Goal: Task Accomplishment & Management: Manage account settings

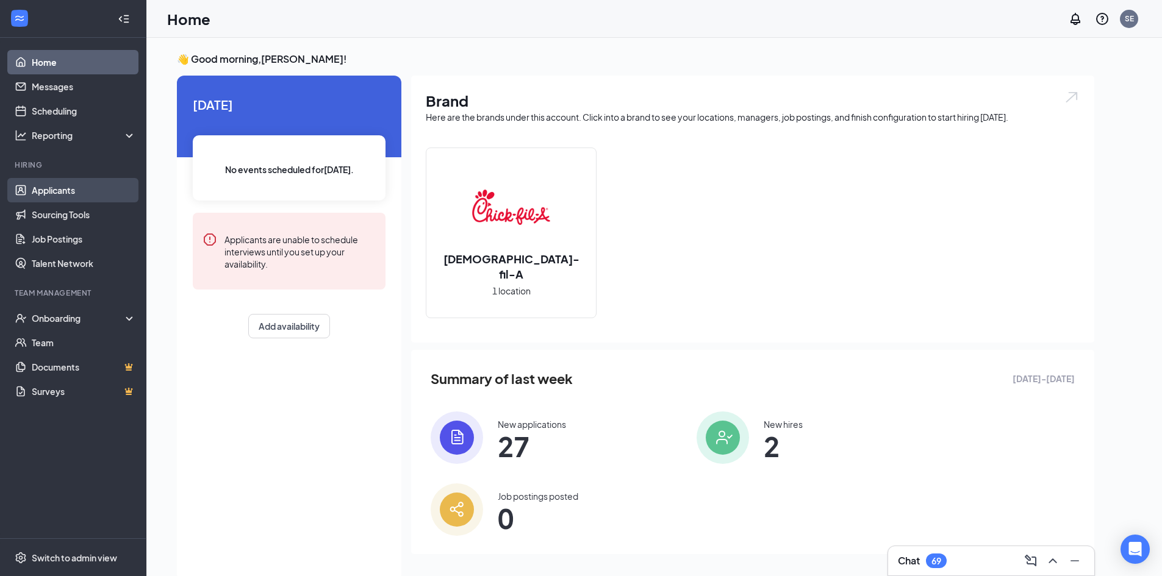
click at [52, 185] on link "Applicants" at bounding box center [84, 190] width 104 height 24
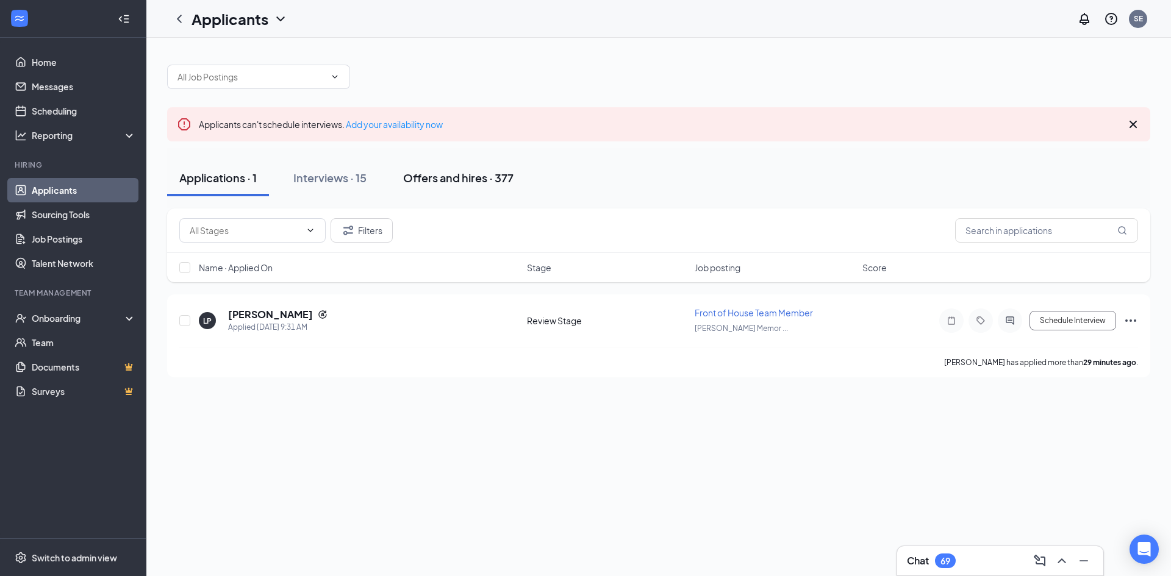
click at [451, 176] on div "Offers and hires · 377" at bounding box center [458, 177] width 110 height 15
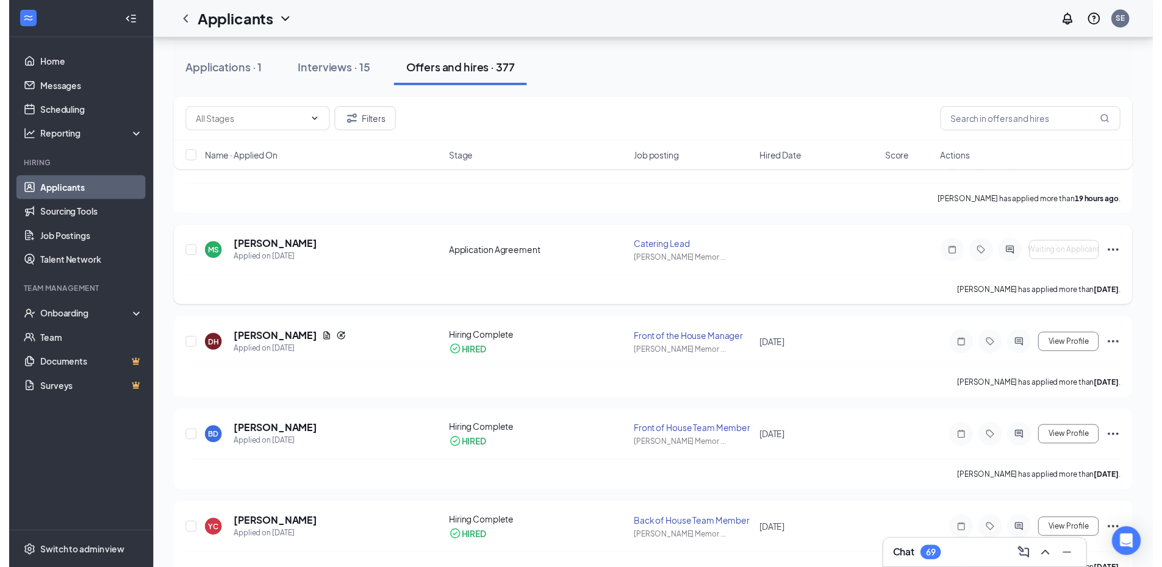
scroll to position [183, 0]
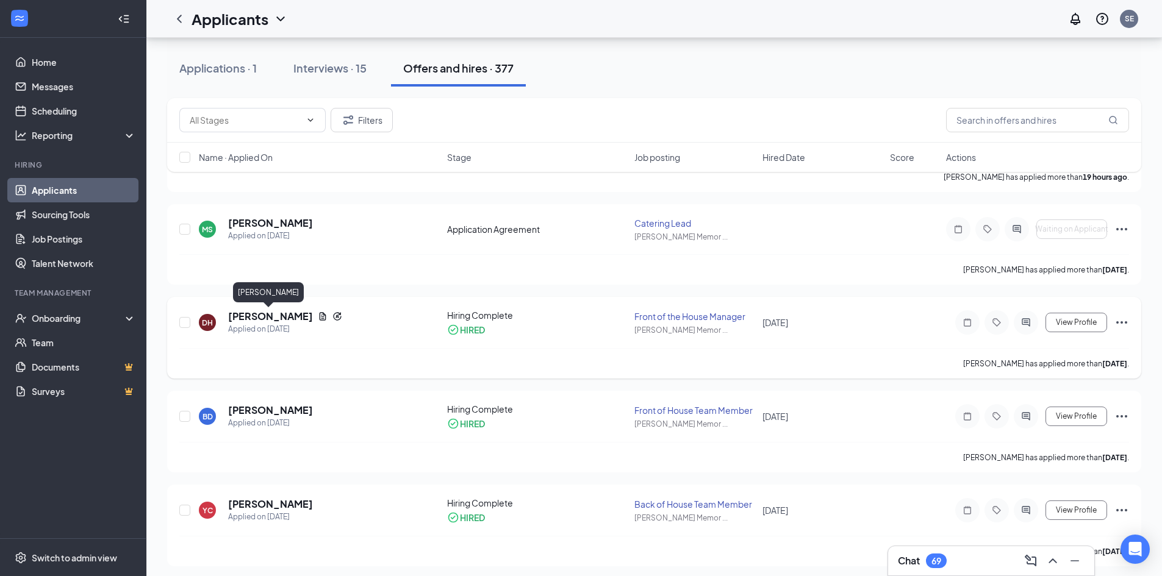
click at [285, 310] on h5 "[PERSON_NAME]" at bounding box center [270, 316] width 85 height 13
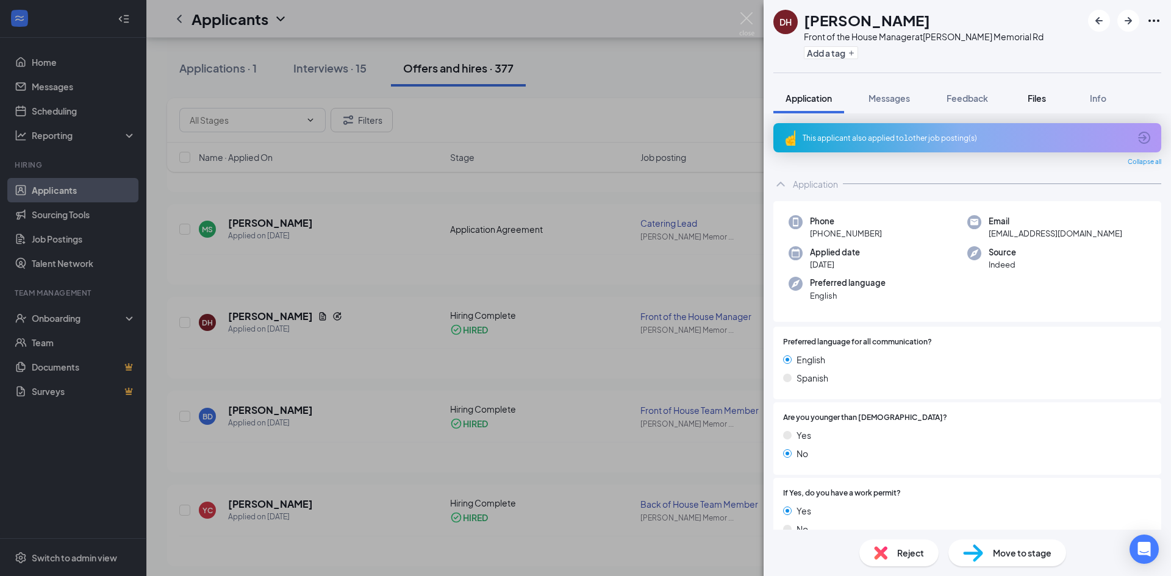
click at [1037, 102] on span "Files" at bounding box center [1036, 98] width 18 height 11
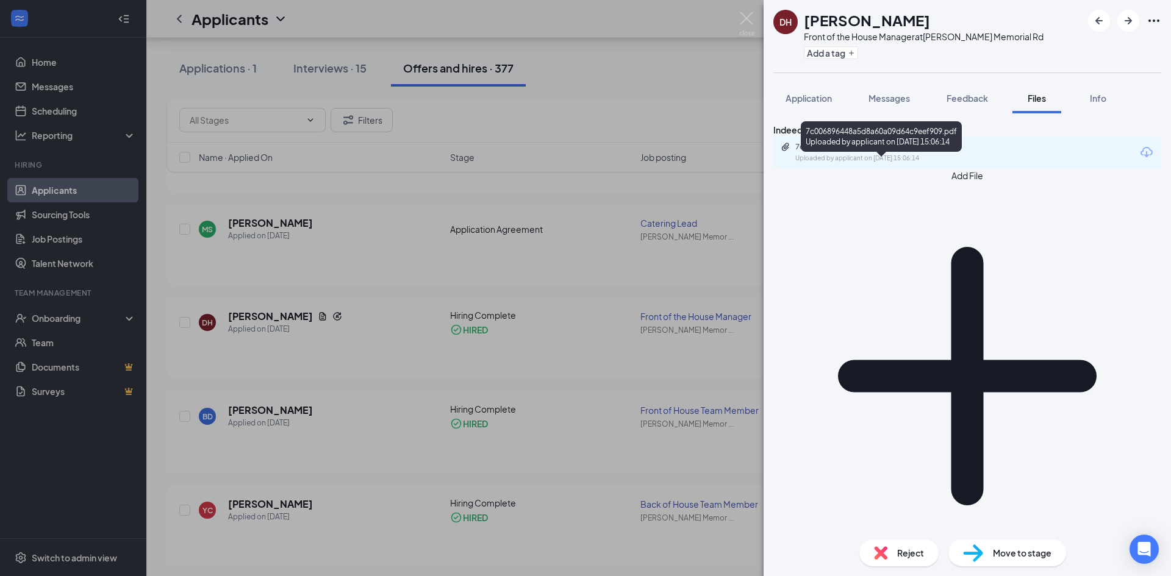
click at [885, 152] on div "7c006896448a5d8a60a09d64c9eef909.pdf" at bounding box center [880, 147] width 171 height 10
click at [1099, 101] on span "Info" at bounding box center [1098, 98] width 16 height 11
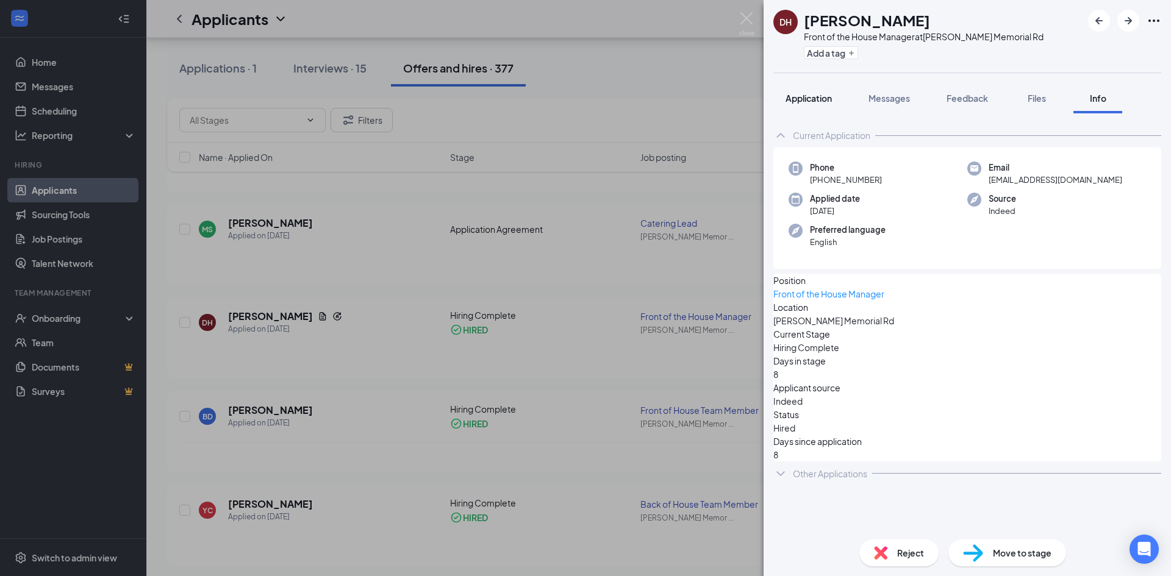
click at [807, 96] on span "Application" at bounding box center [808, 98] width 46 height 11
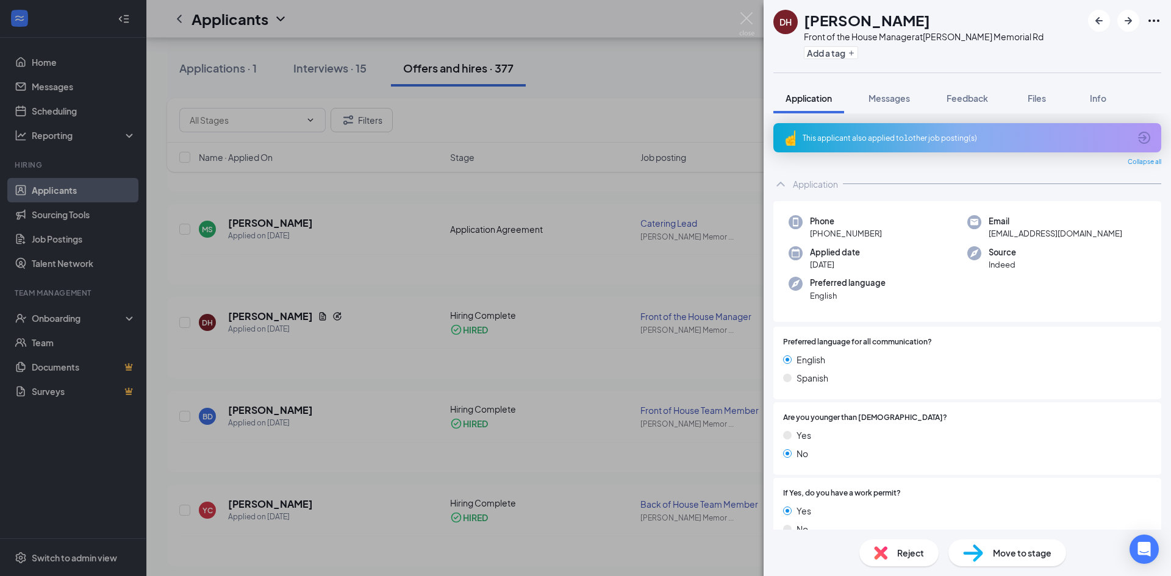
click at [316, 341] on div "DH [PERSON_NAME] Front of the House Manager at [PERSON_NAME] Memorial Rd Add a …" at bounding box center [585, 288] width 1171 height 576
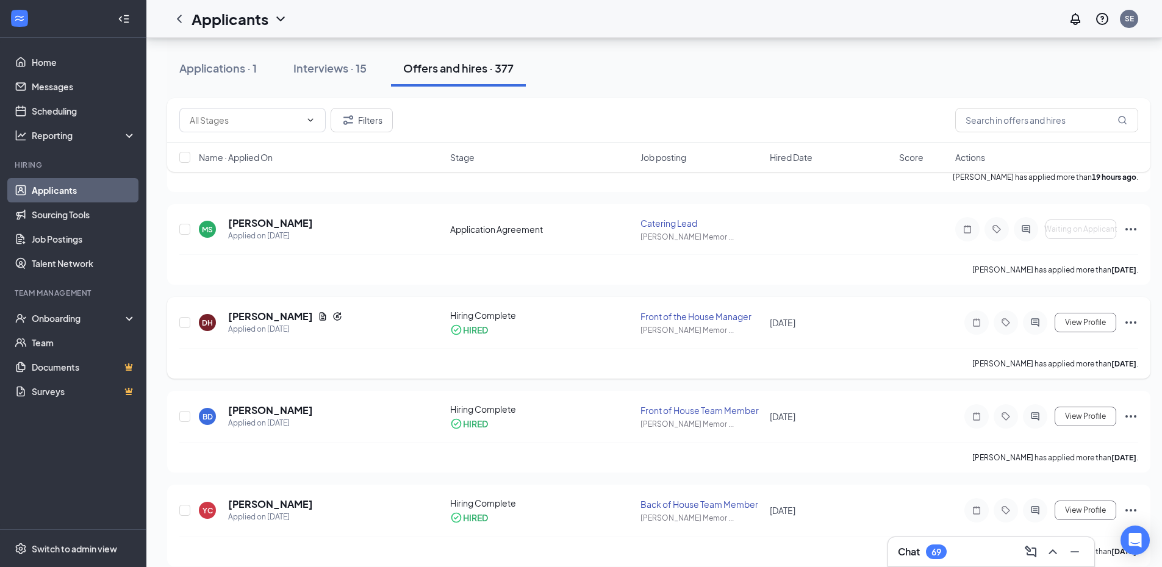
click at [1122, 323] on div "View Profile" at bounding box center [1046, 322] width 183 height 24
click at [1131, 324] on icon "Ellipses" at bounding box center [1130, 322] width 15 height 15
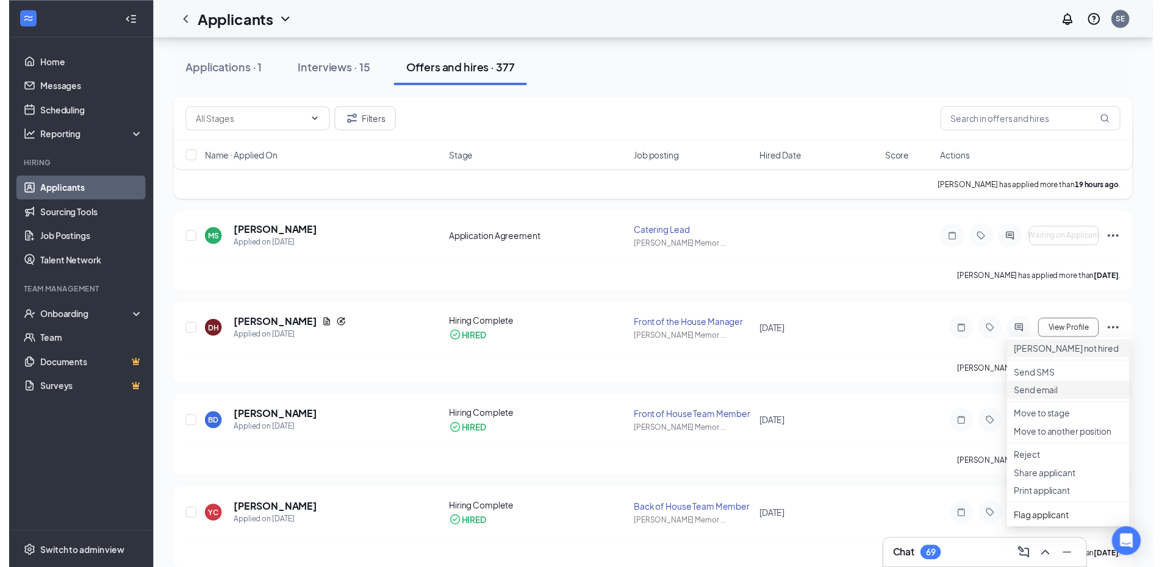
scroll to position [183, 0]
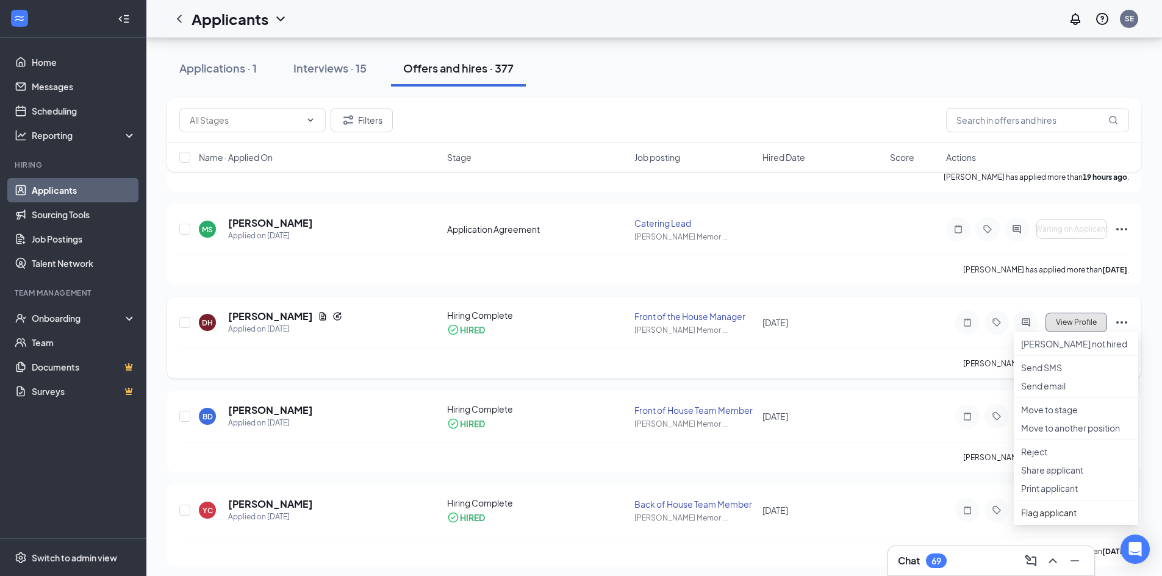
click at [1070, 321] on span "View Profile" at bounding box center [1075, 322] width 41 height 9
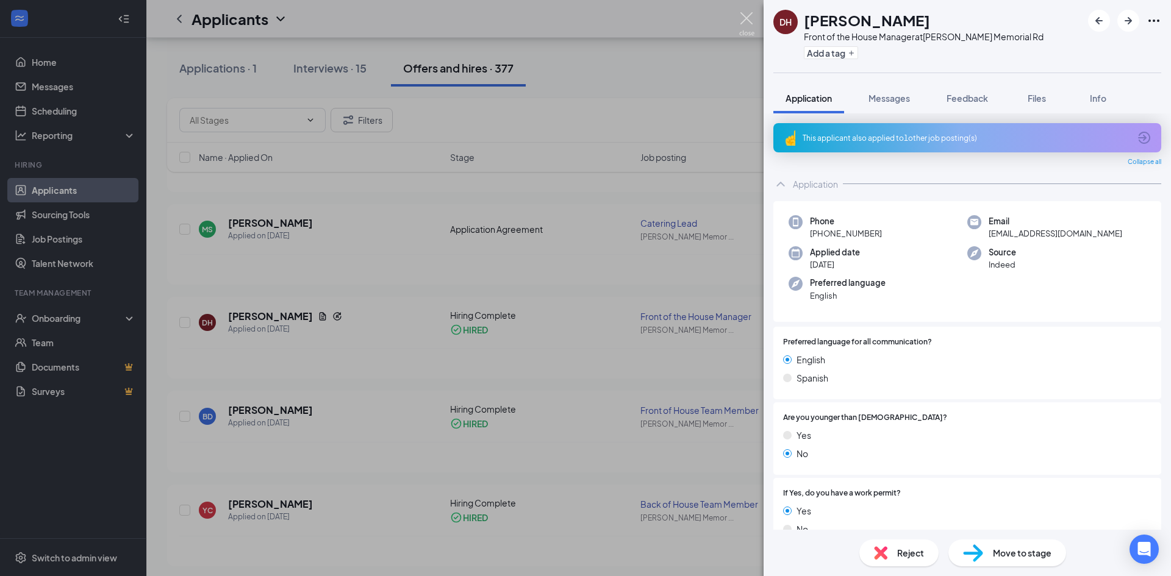
click at [749, 16] on img at bounding box center [746, 24] width 15 height 24
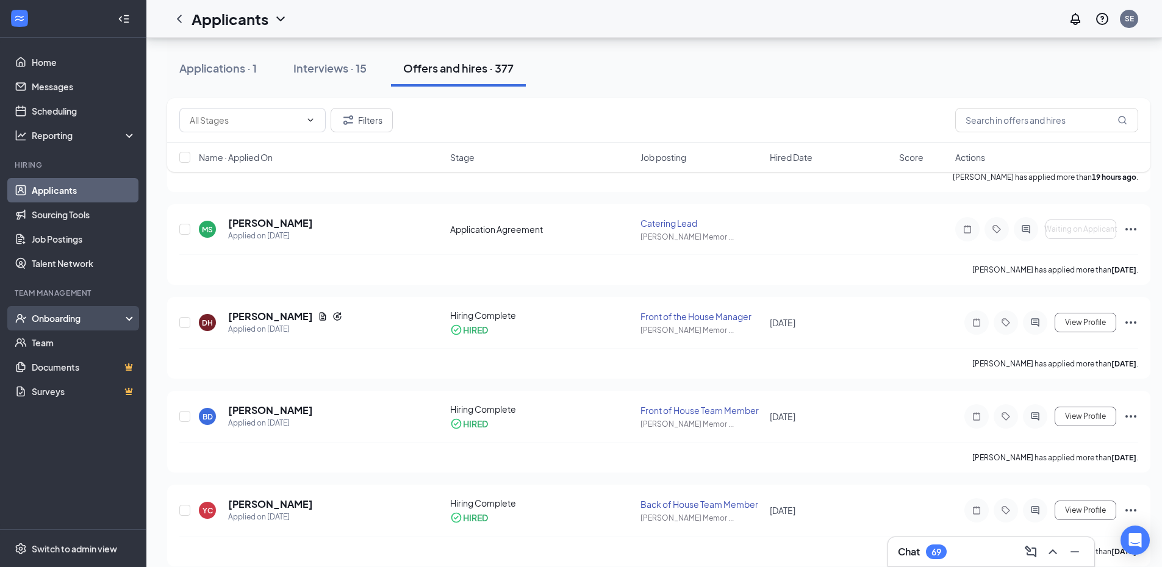
click at [73, 324] on div "Onboarding" at bounding box center [79, 318] width 94 height 12
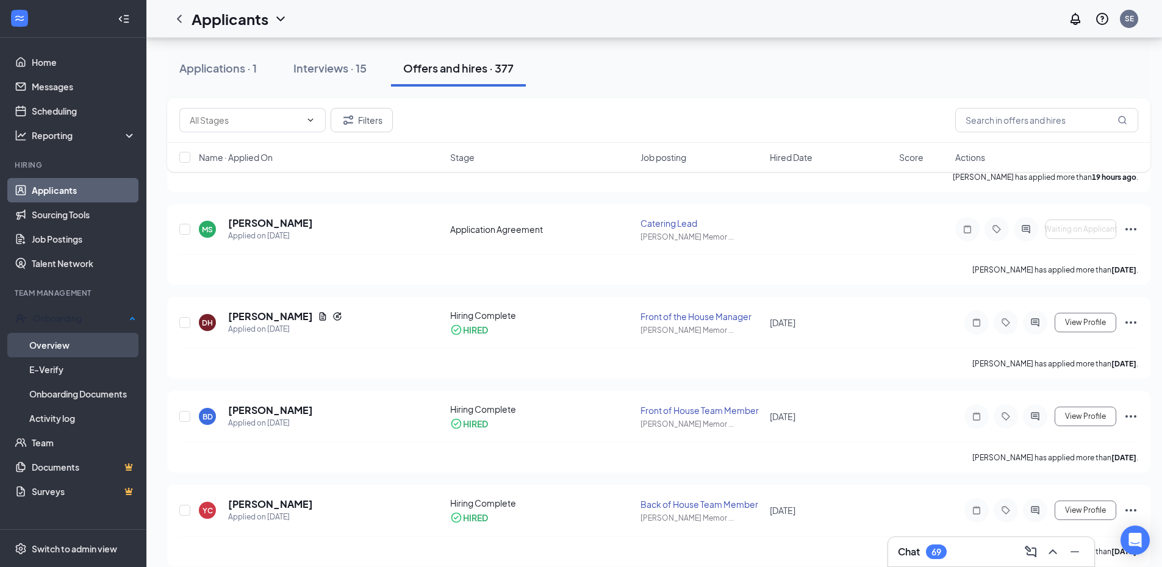
click at [69, 352] on link "Overview" at bounding box center [82, 345] width 107 height 24
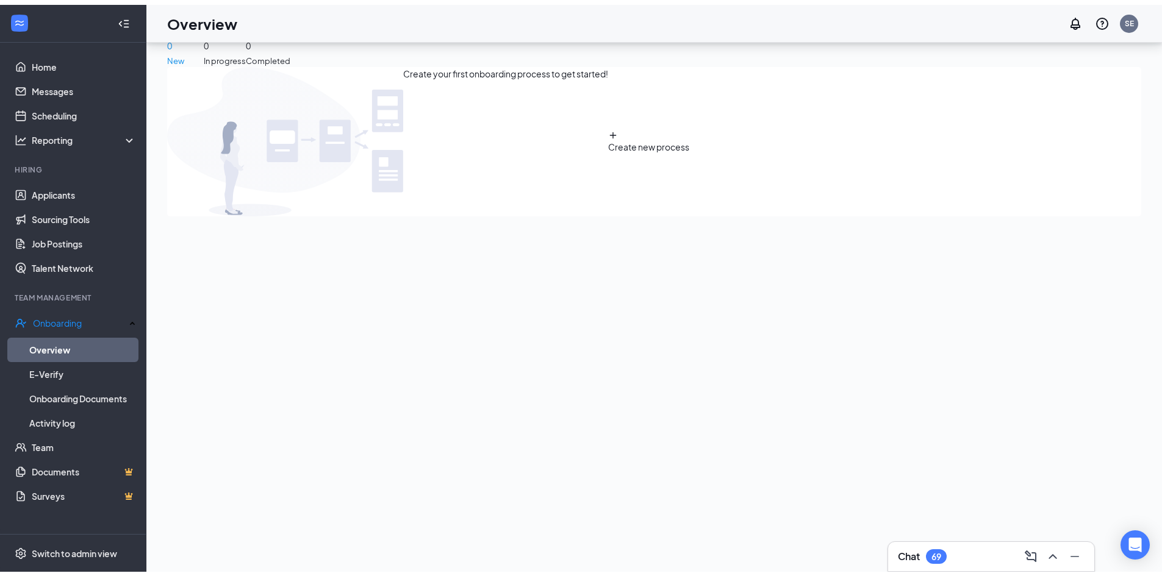
scroll to position [55, 0]
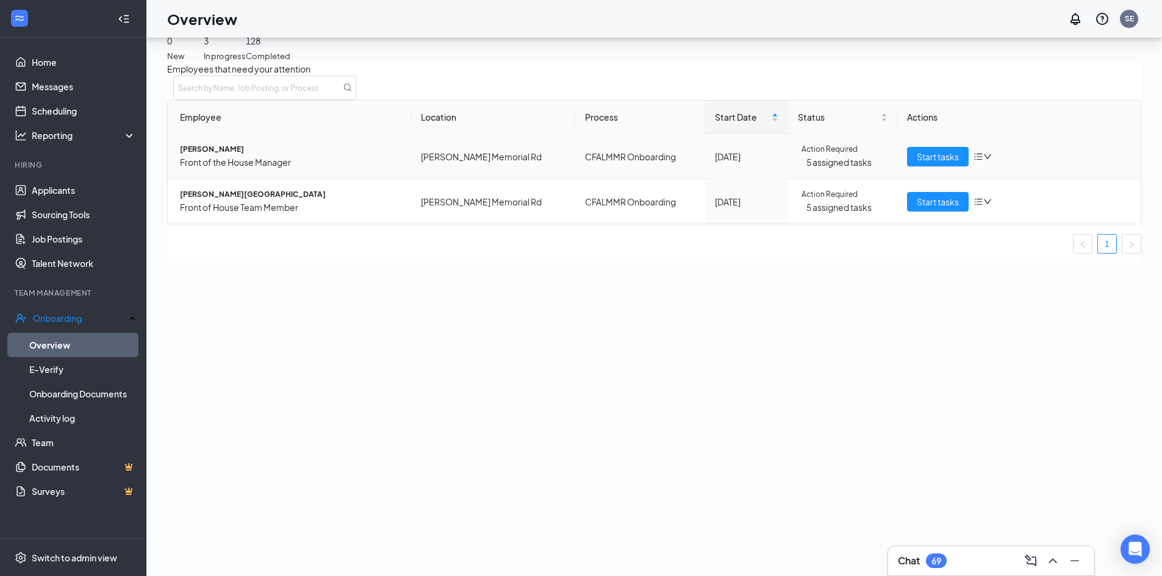
click at [848, 155] on span "Action Required" at bounding box center [829, 150] width 56 height 12
click at [974, 160] on icon "bars" at bounding box center [978, 157] width 8 height 7
click at [237, 155] on span "[PERSON_NAME]" at bounding box center [290, 150] width 221 height 12
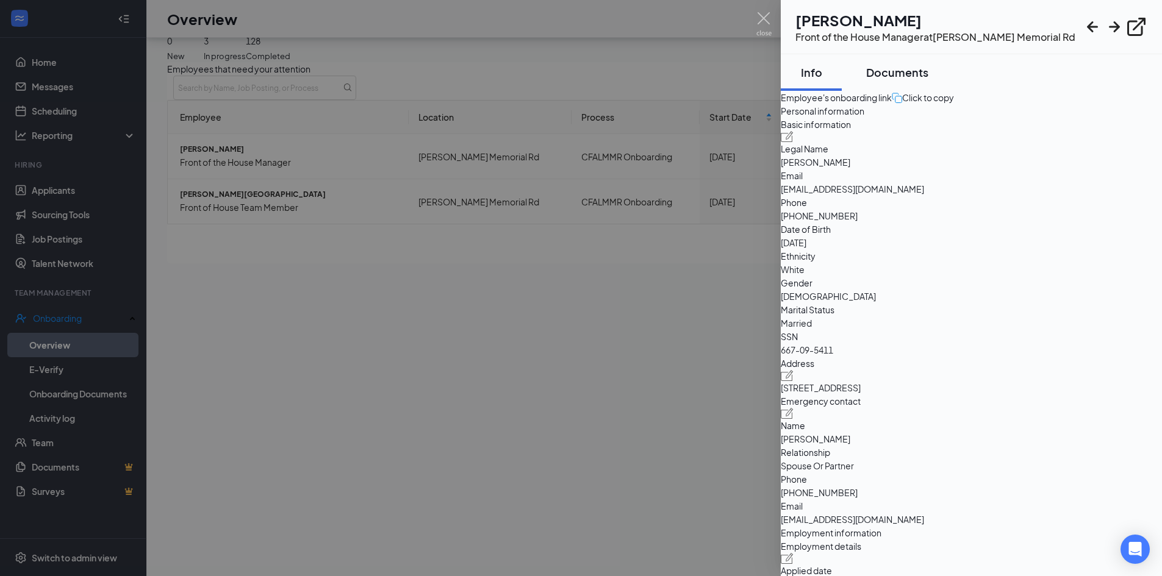
click at [904, 72] on div "Documents" at bounding box center [897, 72] width 62 height 15
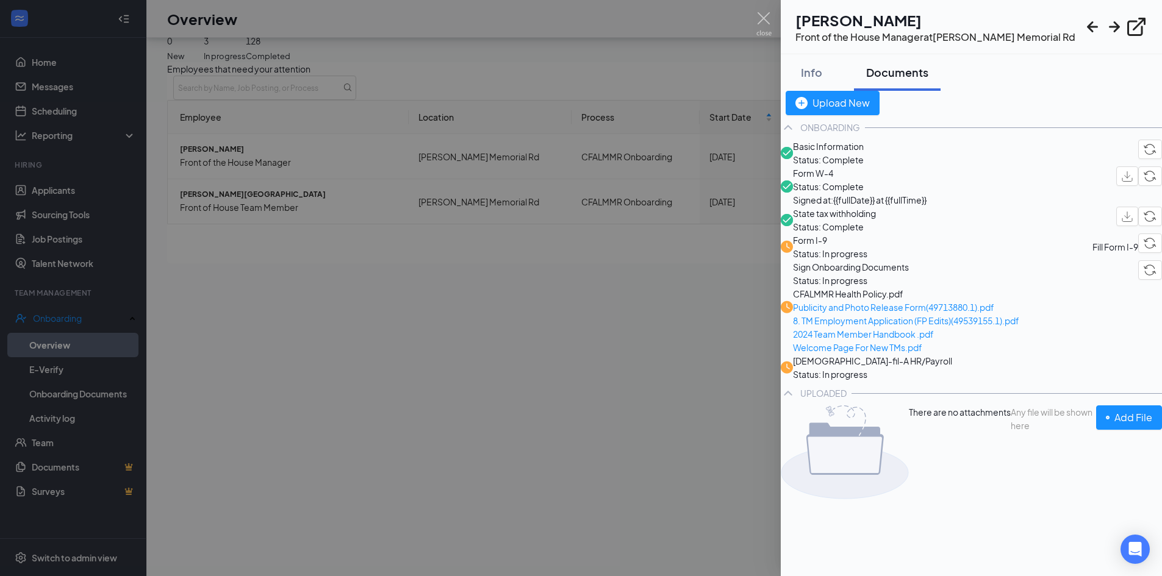
click at [872, 274] on span "Sign Onboarding Documents" at bounding box center [906, 266] width 226 height 13
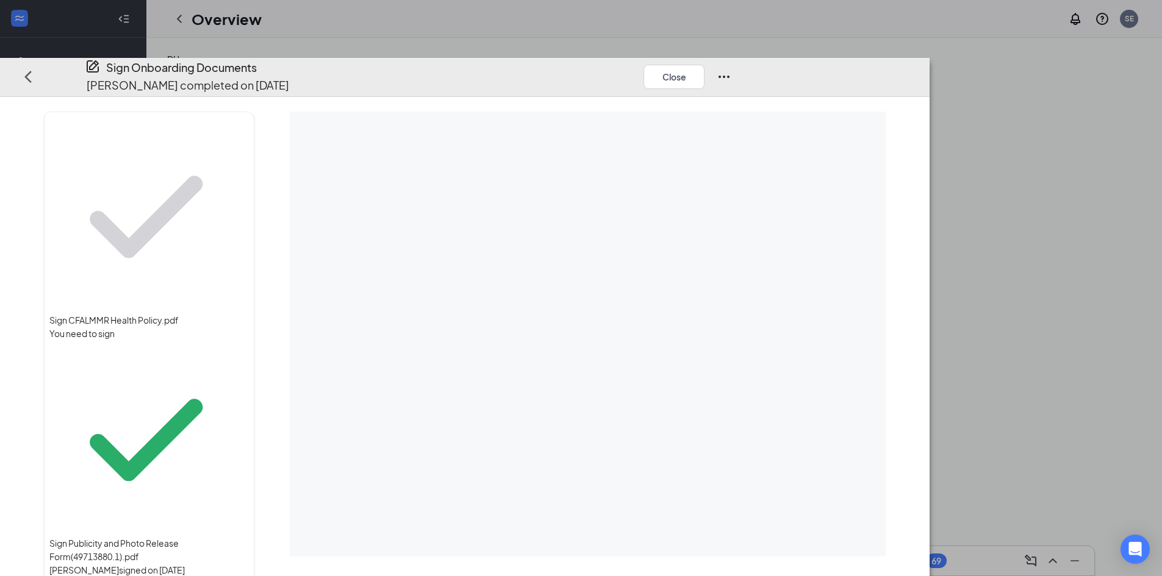
click at [187, 537] on span "Sign Publicity and Photo Release Form(49713880.1).pdf" at bounding box center [148, 550] width 199 height 27
click at [249, 537] on span "Sign Publicity and Photo Release Form(49713880.1).pdf" at bounding box center [148, 550] width 199 height 27
